Goal: Register for event/course

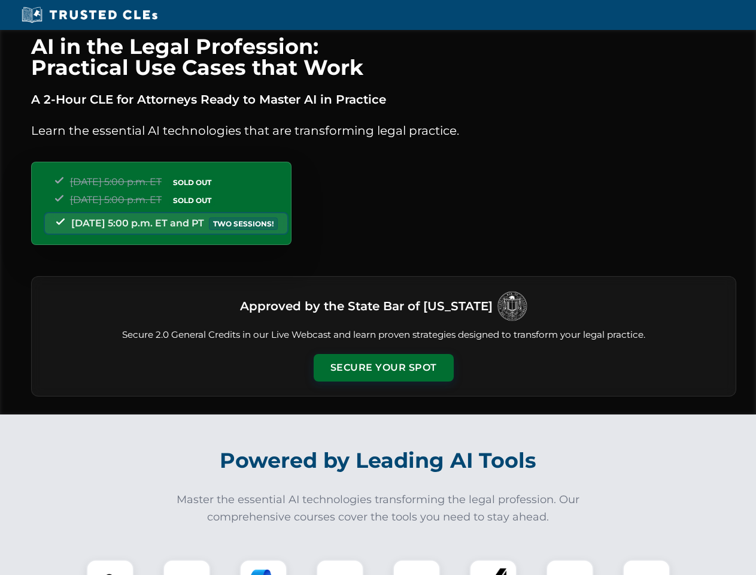
click at [383, 367] on button "Secure Your Spot" at bounding box center [384, 368] width 140 height 28
click at [110, 567] on img at bounding box center [110, 583] width 35 height 35
click at [187, 567] on div at bounding box center [187, 583] width 48 height 48
click at [263, 567] on div at bounding box center [263, 583] width 48 height 48
